Goal: Information Seeking & Learning: Learn about a topic

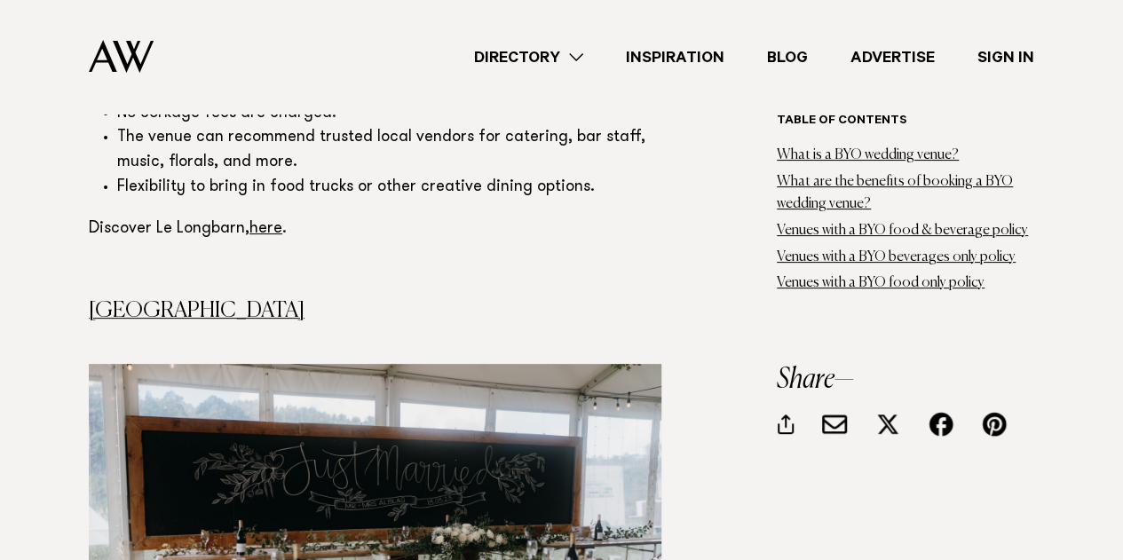
scroll to position [3528, 0]
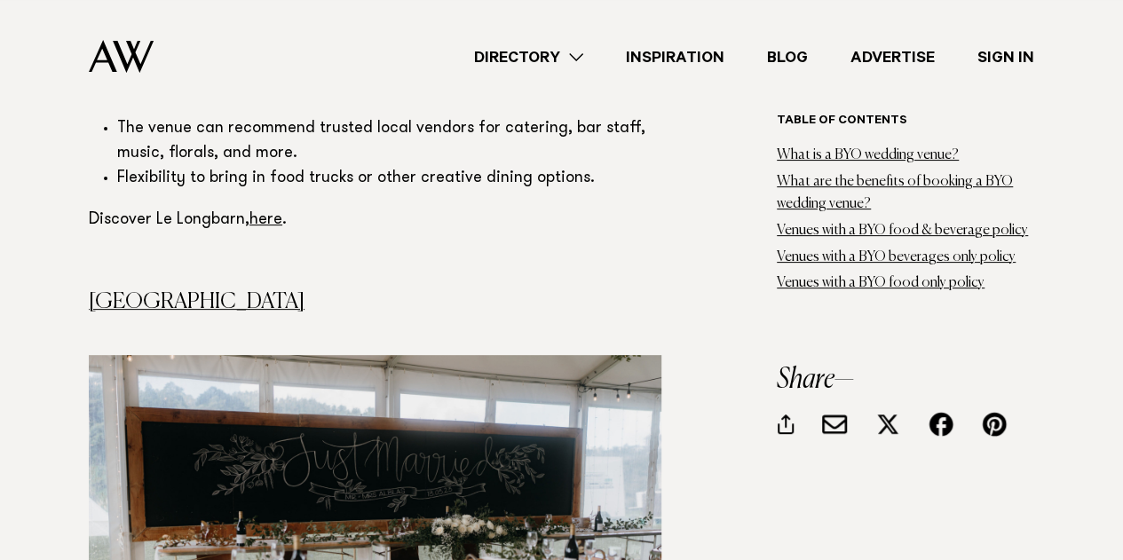
drag, startPoint x: 0, startPoint y: 0, endPoint x: 274, endPoint y: 262, distance: 379.1
click at [274, 262] on p at bounding box center [375, 262] width 572 height 28
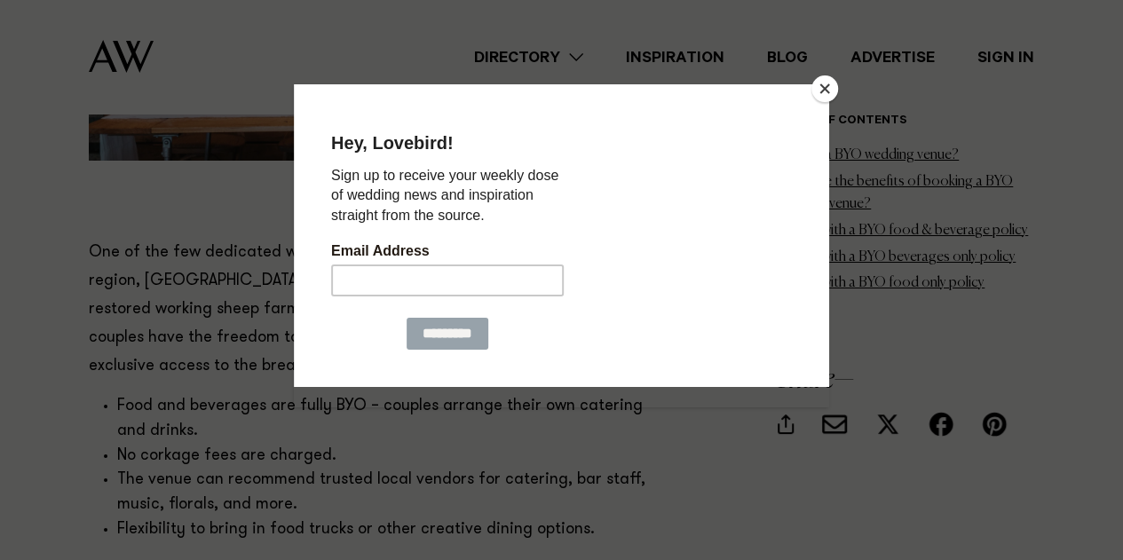
scroll to position [3173, 0]
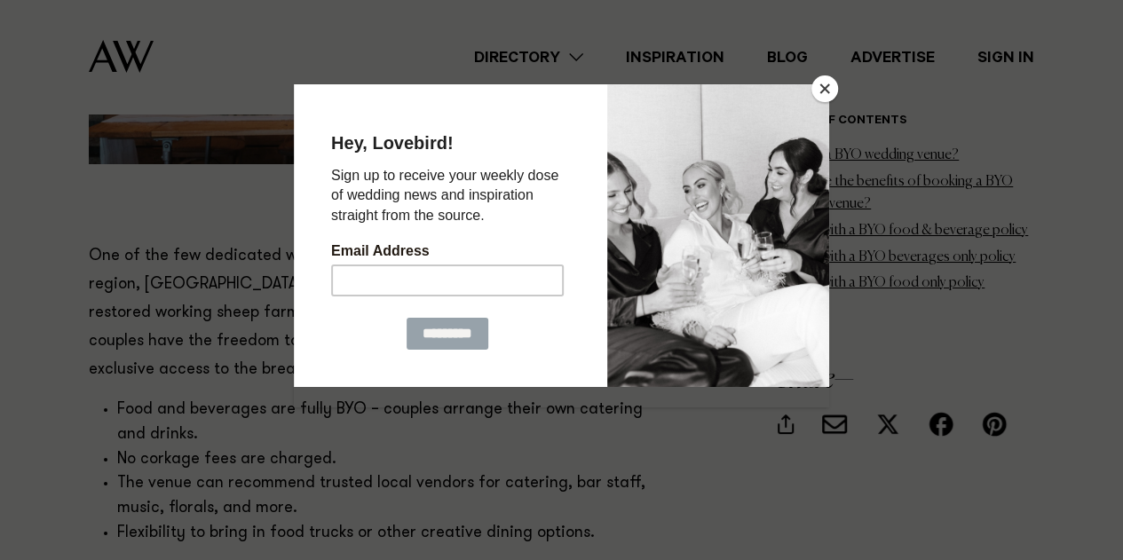
click at [822, 89] on button "Close" at bounding box center [824, 88] width 27 height 27
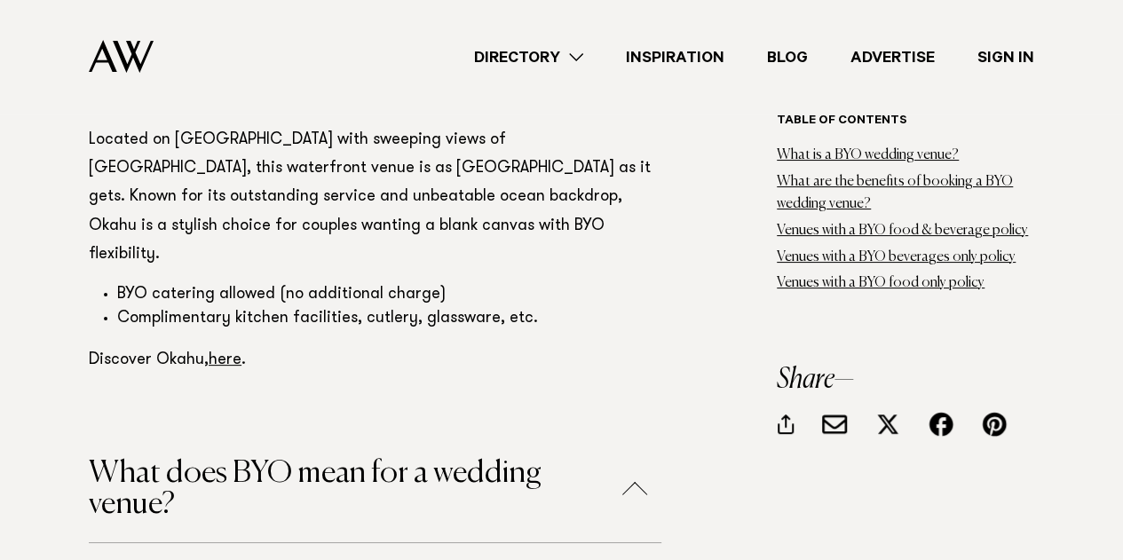
scroll to position [10188, 0]
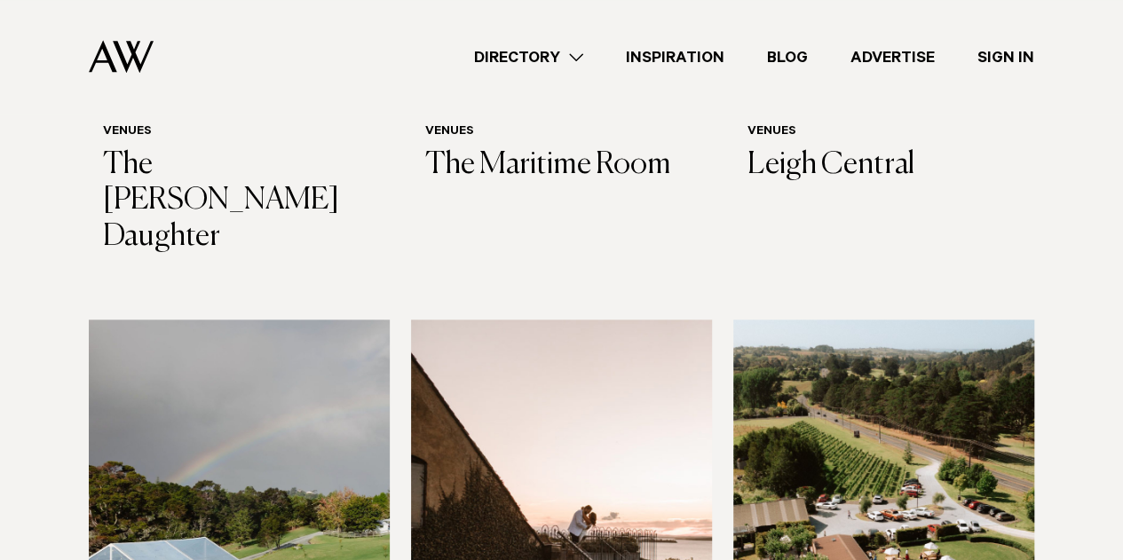
scroll to position [7333, 0]
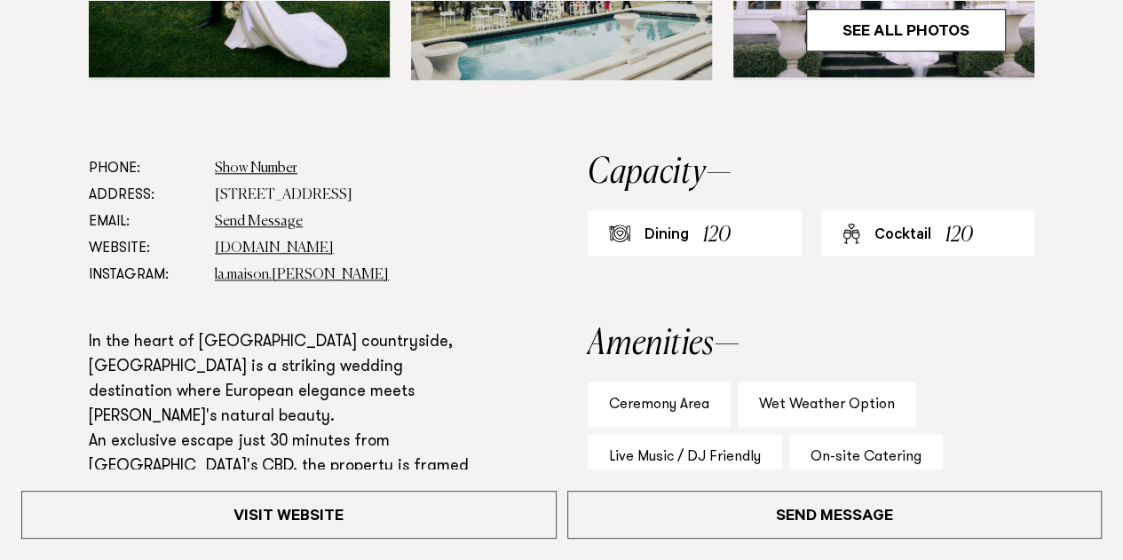
scroll to position [1107, 0]
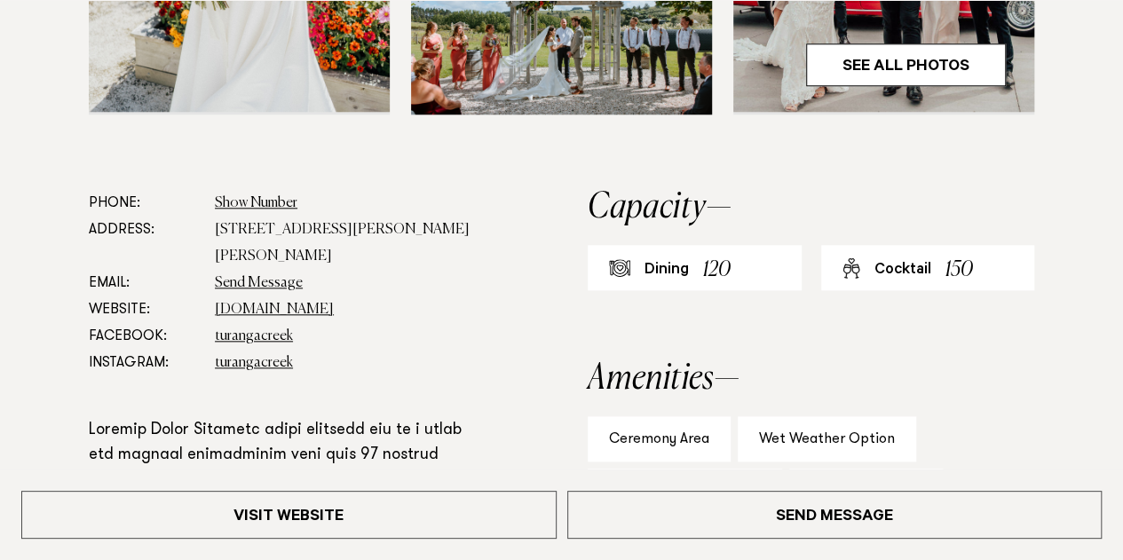
scroll to position [826, 0]
